Goal: Task Accomplishment & Management: Use online tool/utility

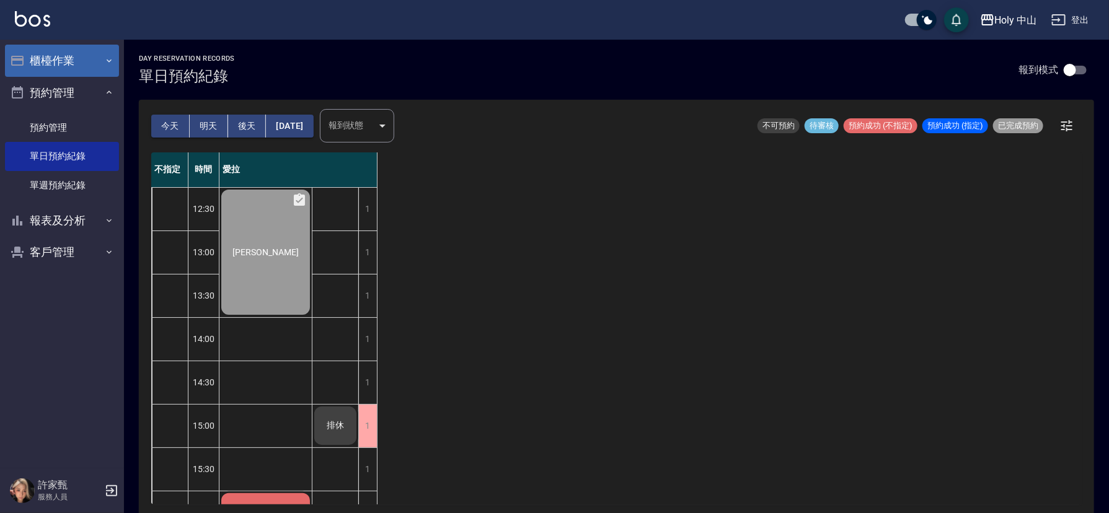
click at [105, 60] on icon "button" at bounding box center [109, 61] width 10 height 10
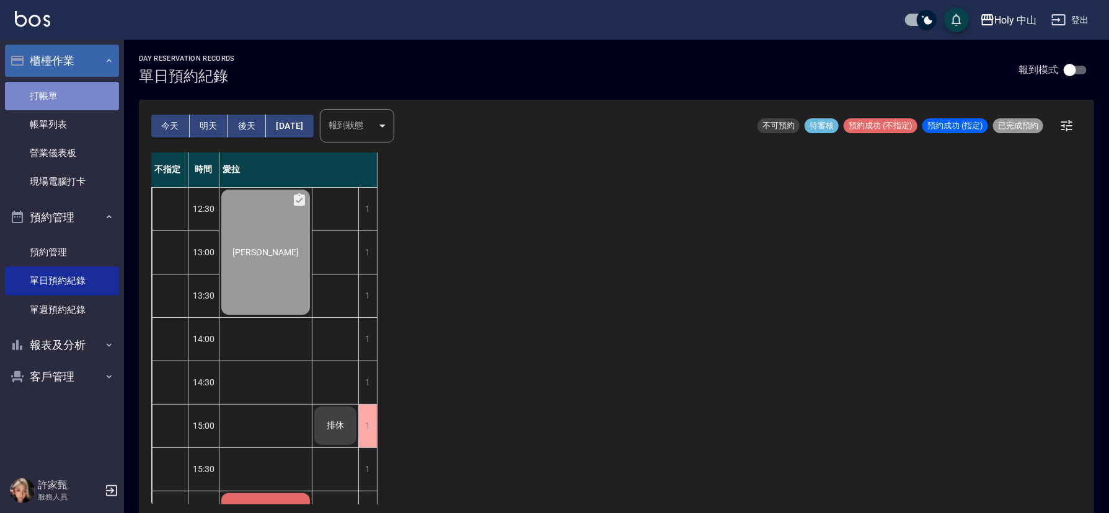
click at [81, 103] on link "打帳單" at bounding box center [62, 96] width 114 height 29
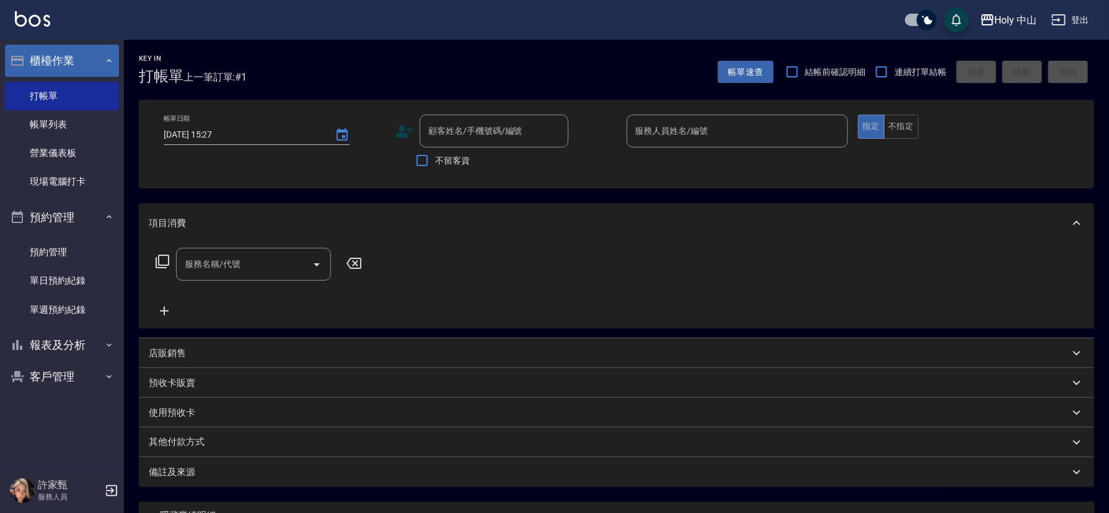
click at [405, 133] on icon at bounding box center [404, 131] width 17 height 12
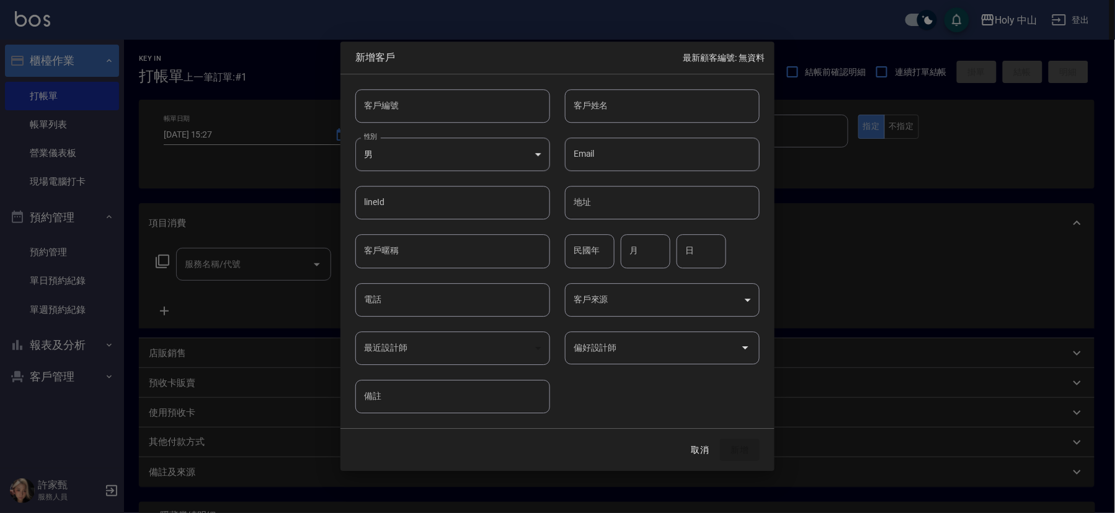
click at [404, 301] on input "電話" at bounding box center [452, 299] width 195 height 33
type input "0922391225"
click at [626, 107] on input "客戶姓名" at bounding box center [662, 105] width 195 height 33
type input "[PERSON_NAME]"
click at [747, 446] on button "新增" at bounding box center [740, 450] width 40 height 23
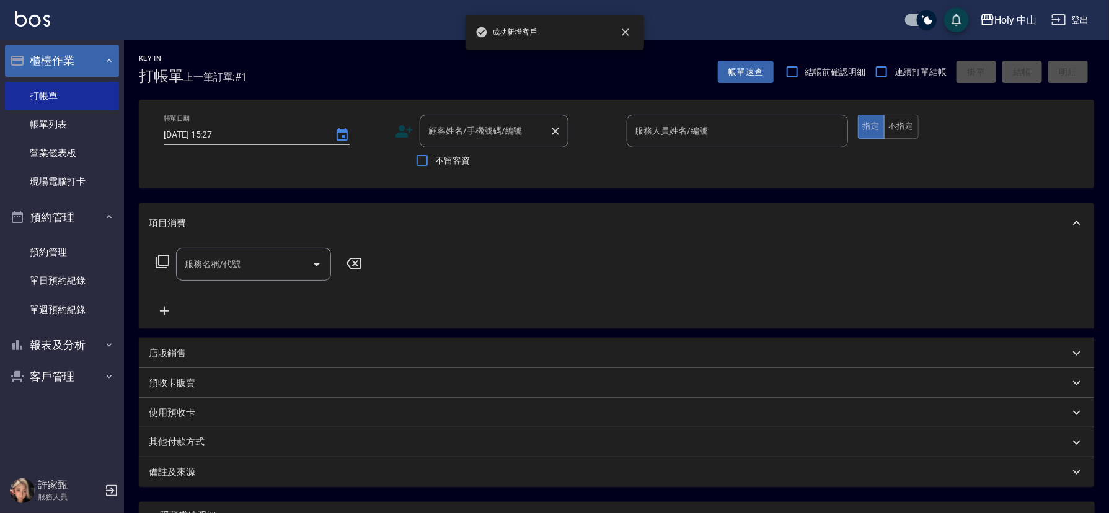
click at [469, 136] on div "顧客姓名/手機號碼/編號 顧客姓名/手機號碼/編號" at bounding box center [494, 131] width 149 height 33
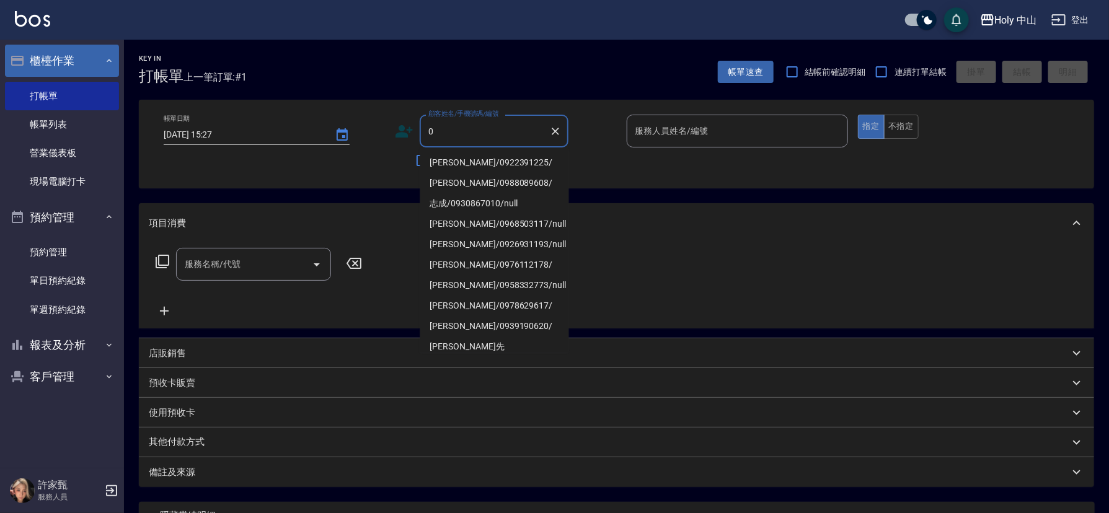
click at [471, 154] on li "[PERSON_NAME]/0922391225/" at bounding box center [494, 163] width 149 height 20
type input "[PERSON_NAME]/0922391225/"
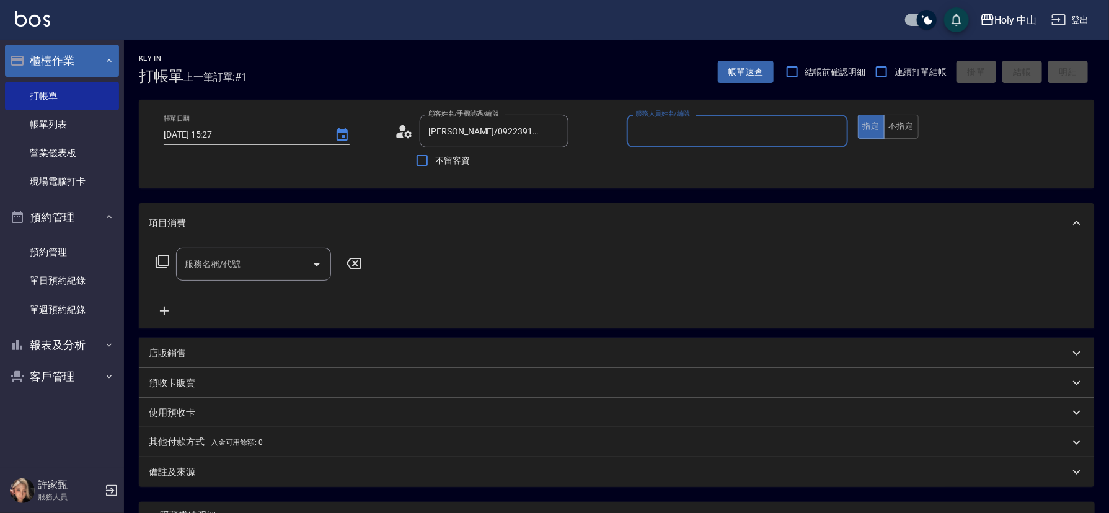
click at [704, 131] on input "服務人員姓名/編號" at bounding box center [737, 131] width 210 height 22
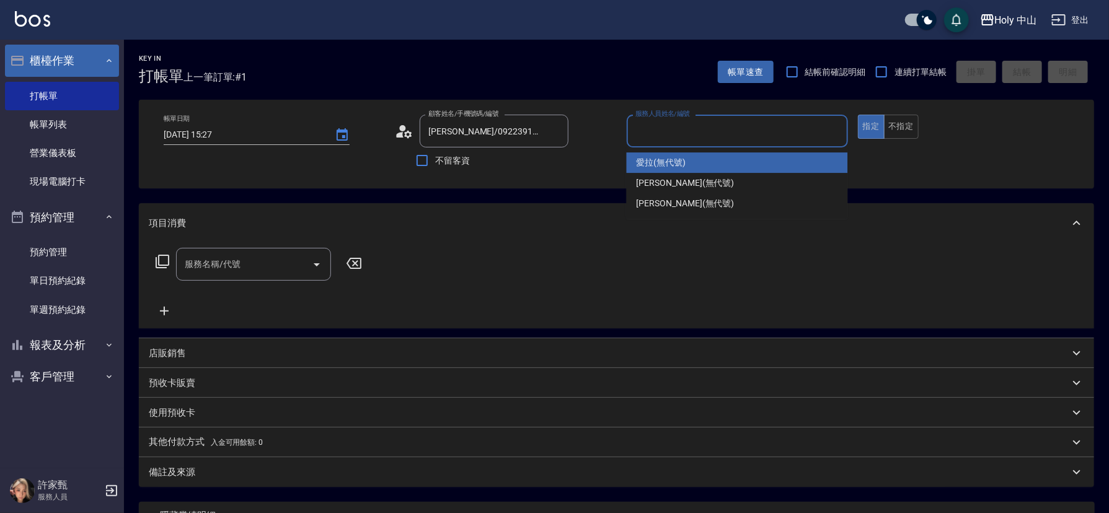
click at [701, 156] on div "愛拉 (無代號)" at bounding box center [737, 163] width 221 height 20
type input "愛拉(無代號)"
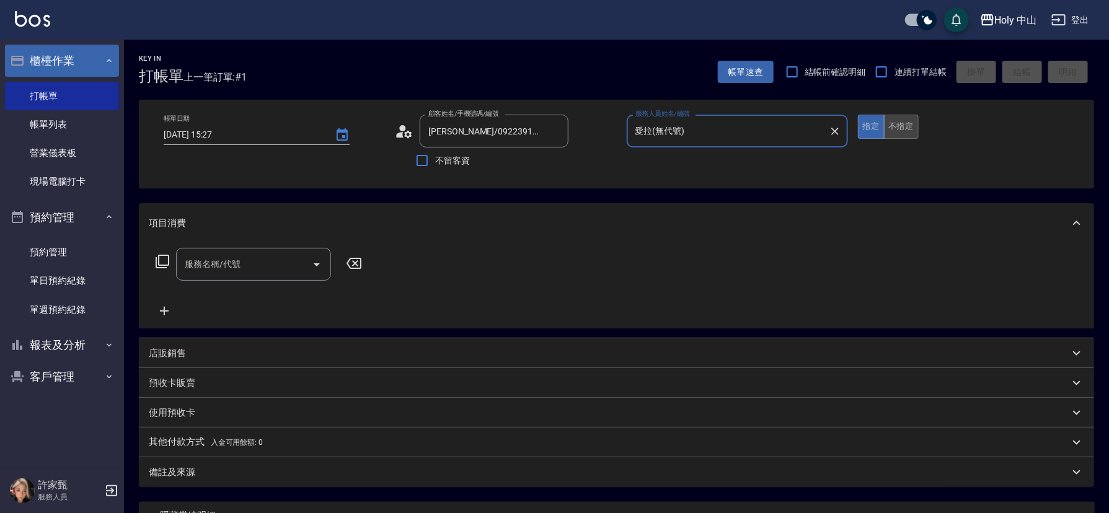
click at [904, 122] on button "不指定" at bounding box center [901, 127] width 35 height 24
click at [265, 265] on input "服務名稱/代號" at bounding box center [244, 265] width 125 height 22
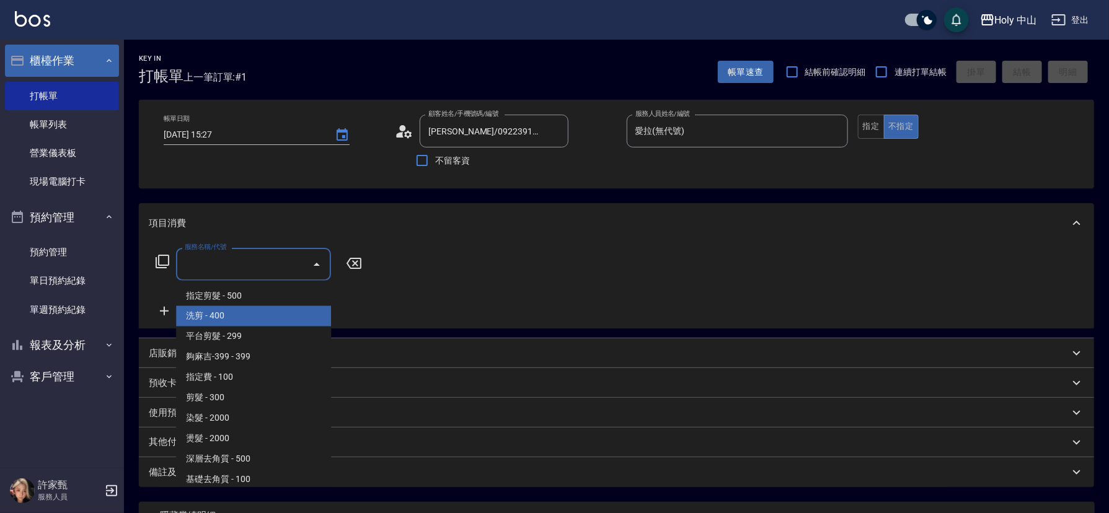
click at [276, 313] on span "洗剪 - 400" at bounding box center [253, 316] width 155 height 20
type input "洗剪(3)"
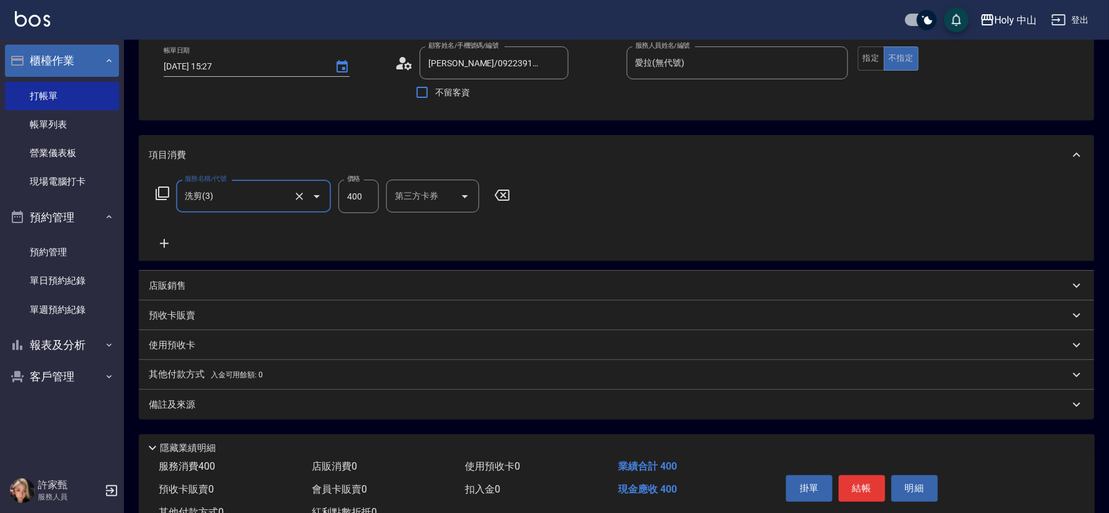
scroll to position [113, 0]
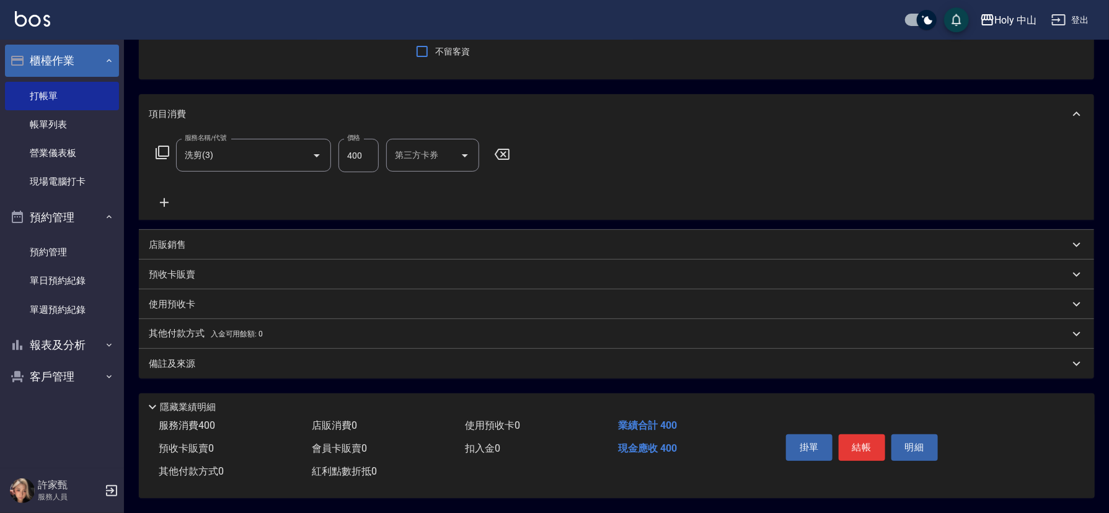
click at [419, 358] on div "備註及來源" at bounding box center [609, 364] width 921 height 13
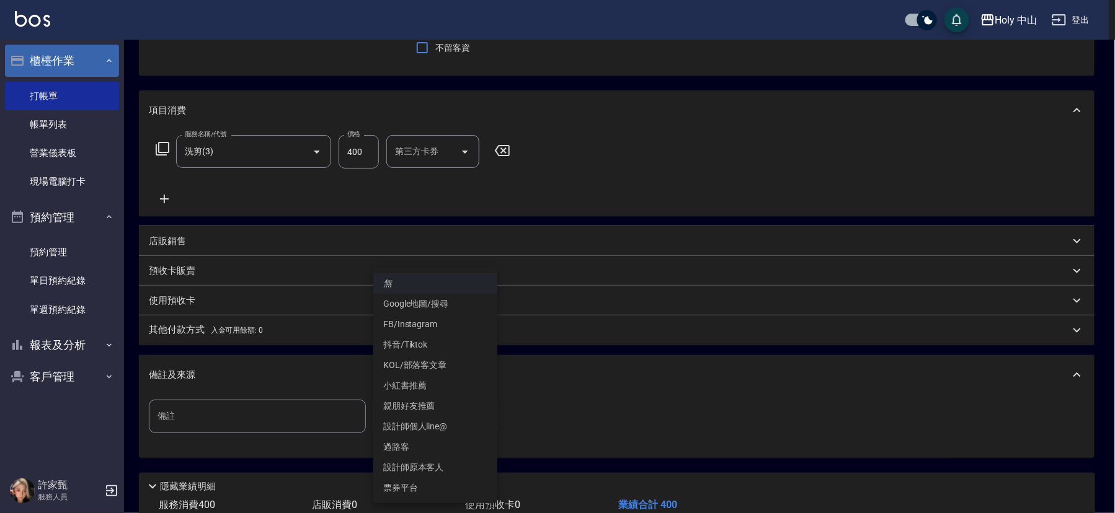
click at [423, 410] on body "Holy 中山 登出 櫃檯作業 打帳單 帳單列表 營業儀表板 現場電腦打卡 預約管理 預約管理 單日預約紀錄 單週預約紀錄 報表及分析 報表目錄 店家日報表 …" at bounding box center [557, 239] width 1115 height 705
click at [409, 439] on li "過路客" at bounding box center [435, 447] width 124 height 20
type input "過路客"
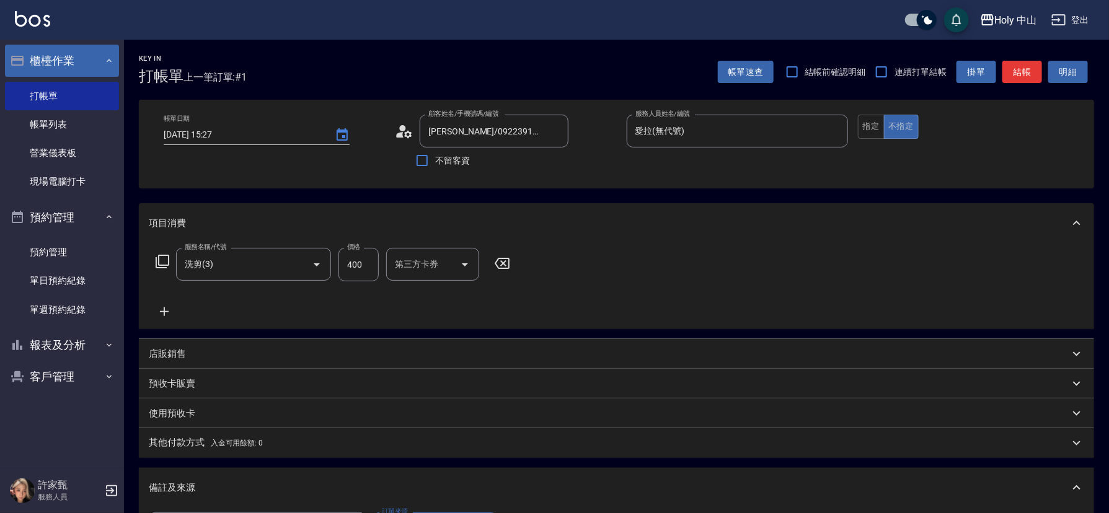
scroll to position [197, 0]
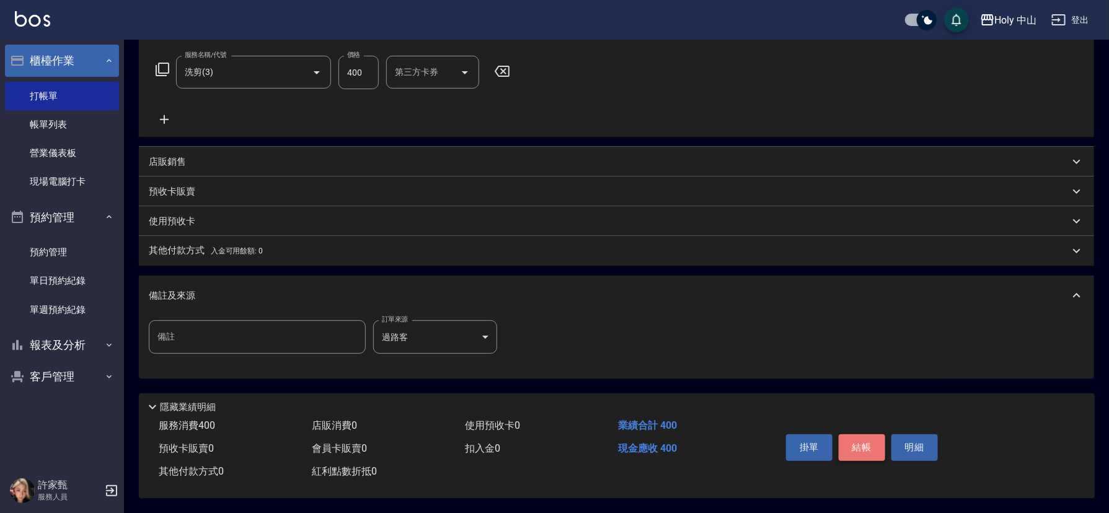
click at [867, 446] on button "結帳" at bounding box center [862, 448] width 46 height 26
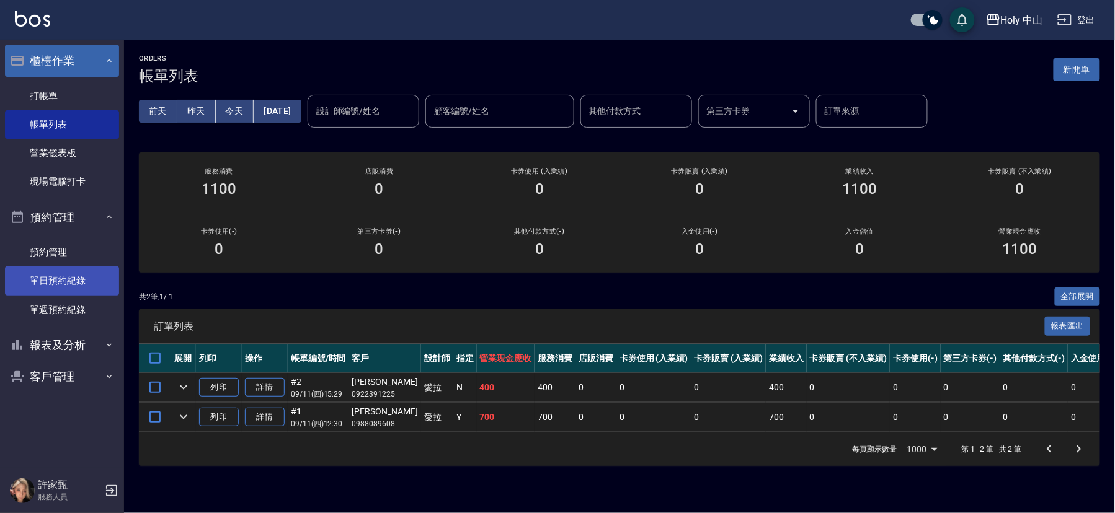
click at [76, 286] on link "單日預約紀錄" at bounding box center [62, 281] width 114 height 29
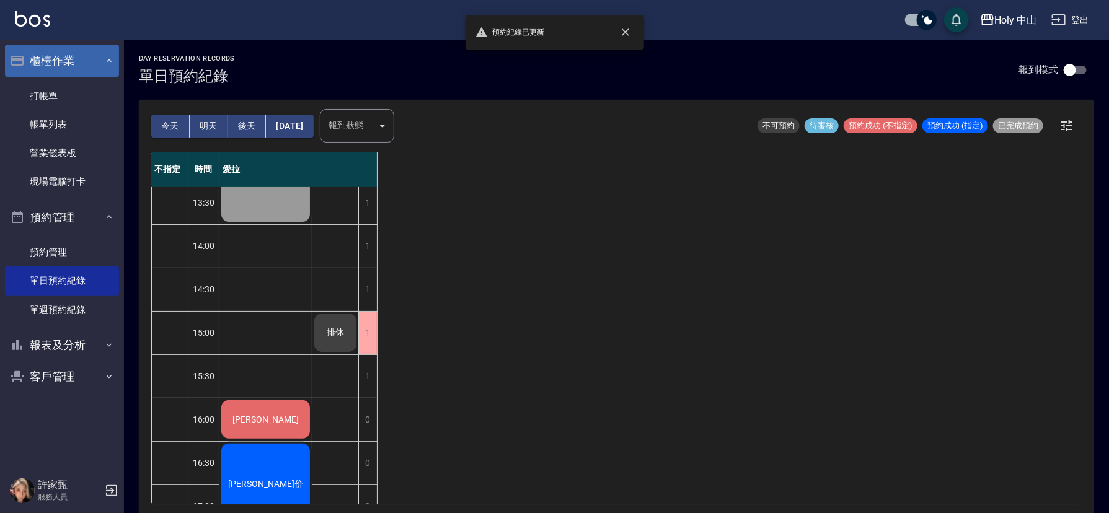
scroll to position [186, 0]
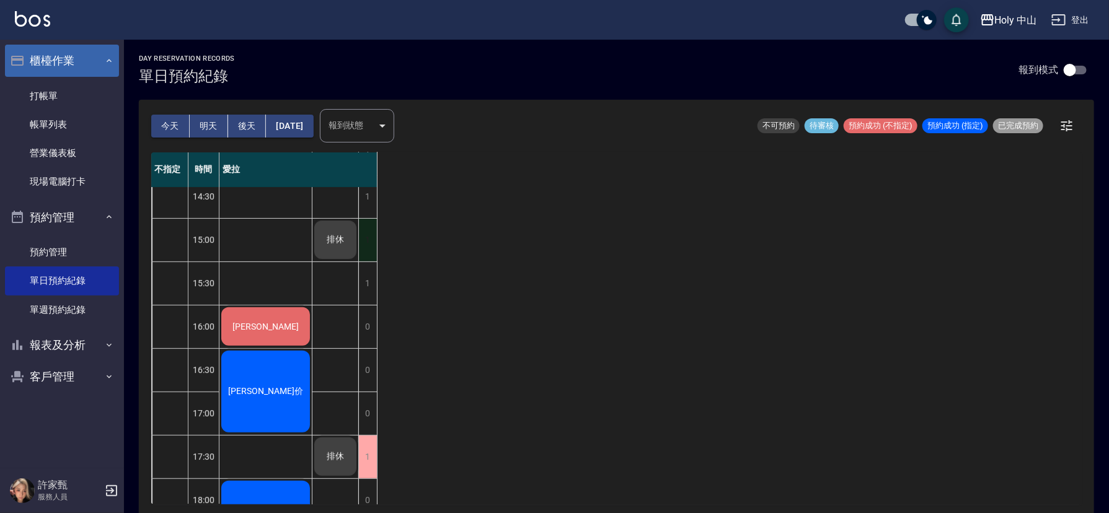
click at [372, 241] on div "1" at bounding box center [367, 240] width 19 height 43
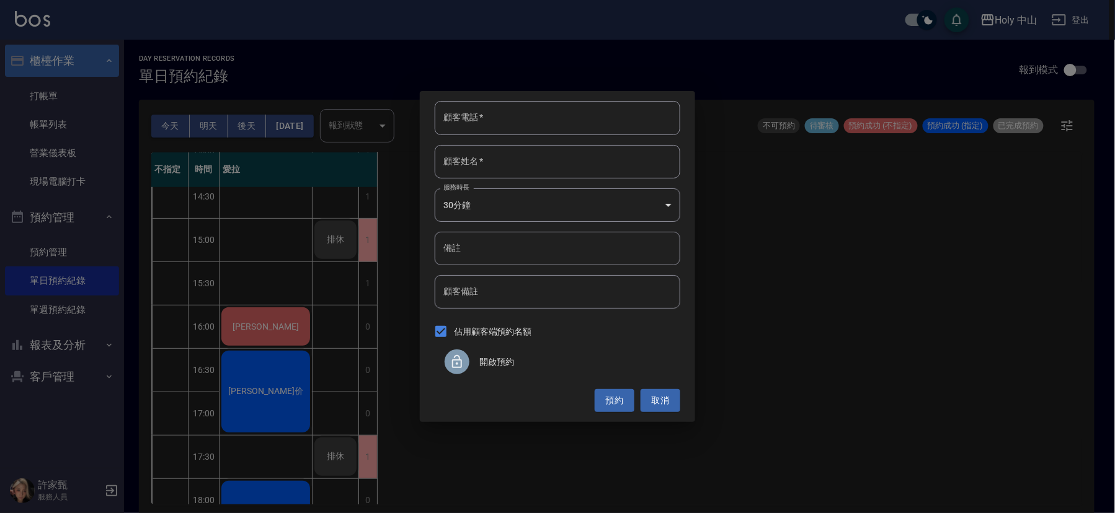
click at [498, 363] on span "開啟預約" at bounding box center [574, 362] width 191 height 13
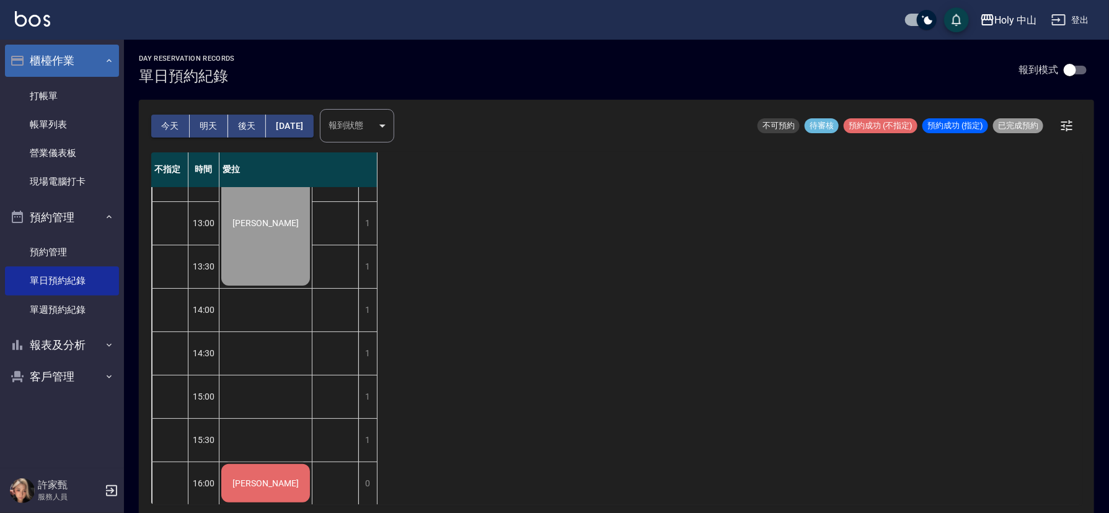
scroll to position [0, 0]
